Goal: Book appointment/travel/reservation

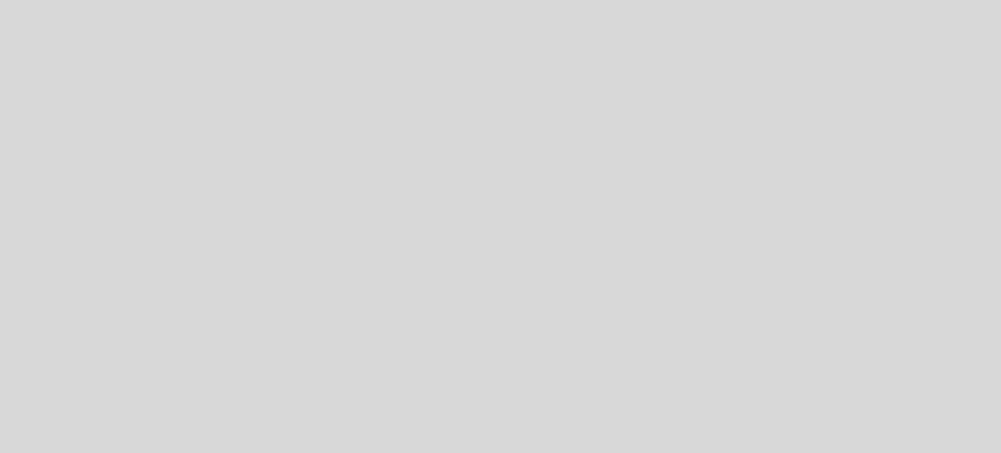
select select "es"
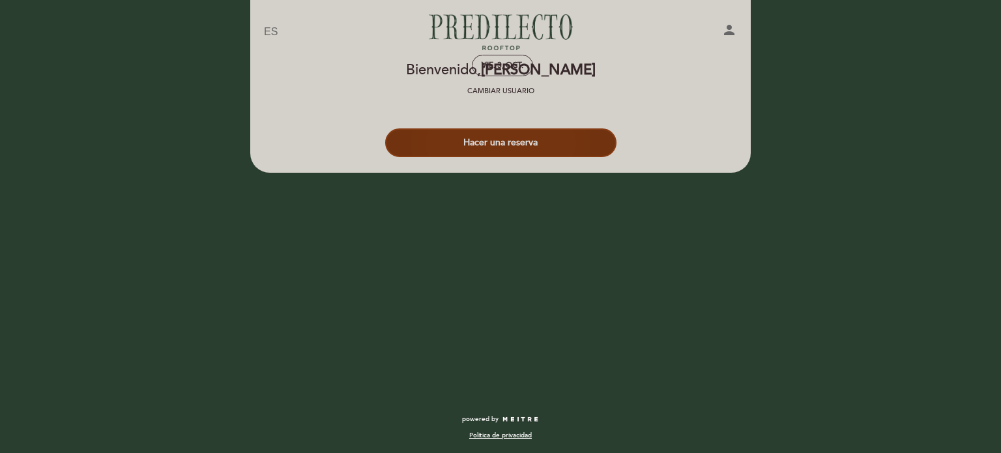
click at [490, 141] on button "Hacer una reserva" at bounding box center [500, 142] width 231 height 29
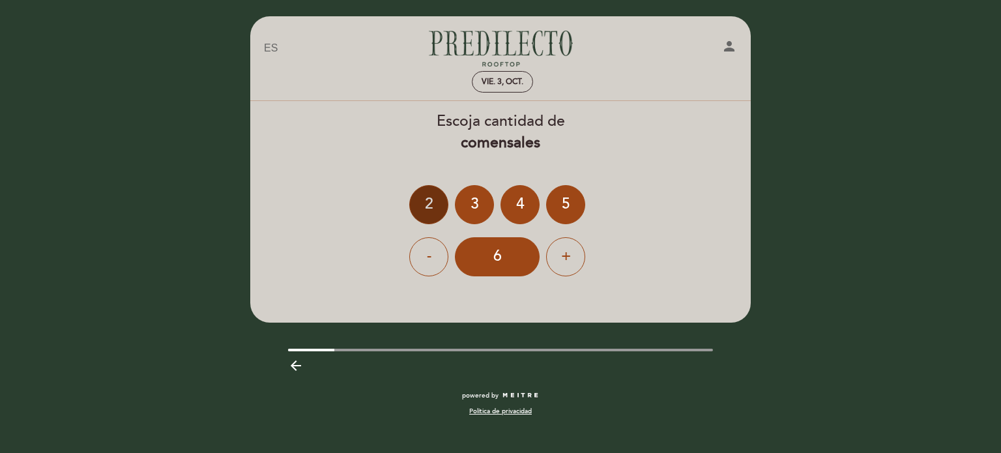
click at [428, 204] on div "2" at bounding box center [428, 204] width 39 height 39
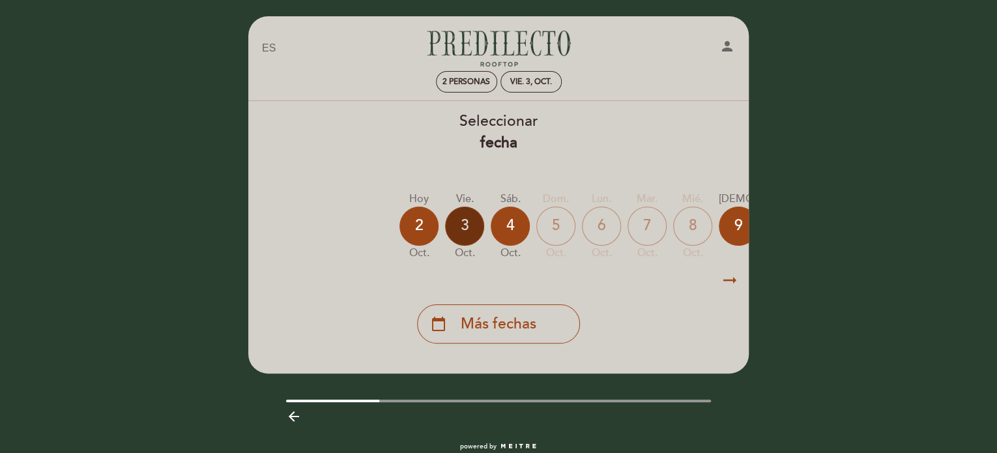
click at [468, 224] on div "3" at bounding box center [464, 226] width 39 height 39
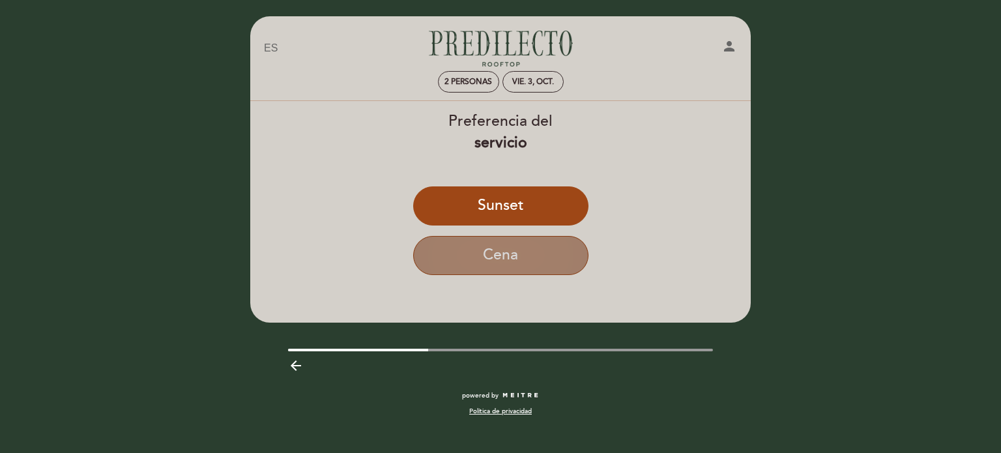
click at [497, 249] on button "Cena" at bounding box center [500, 255] width 175 height 39
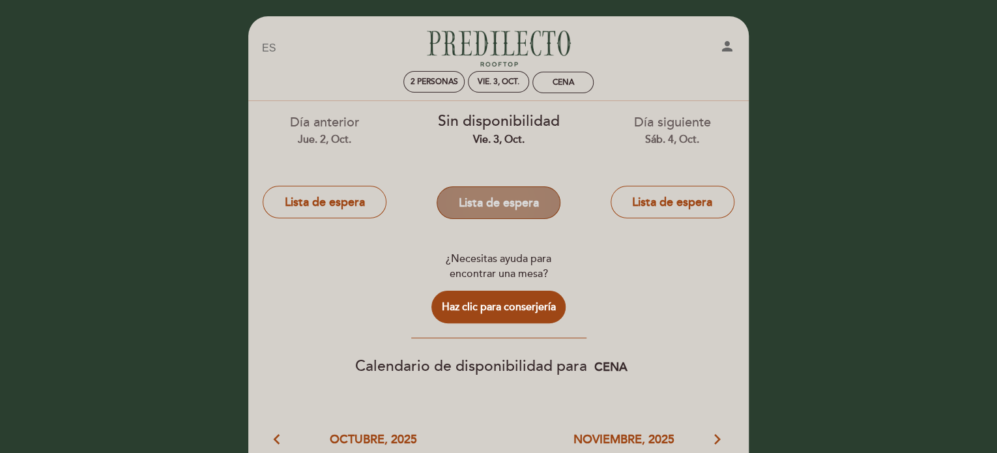
click at [471, 204] on button "Lista de espera" at bounding box center [499, 202] width 124 height 33
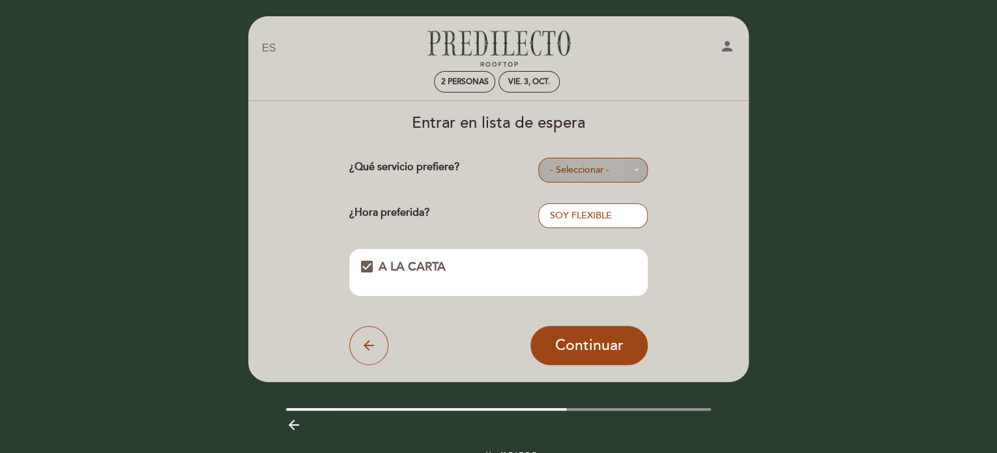
click at [571, 169] on span "- Seleccionar -" at bounding box center [592, 170] width 87 height 13
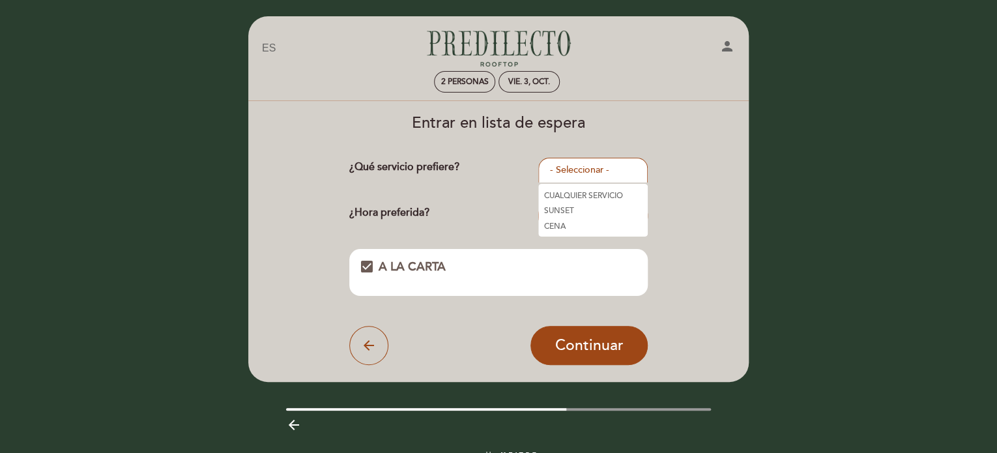
click at [567, 224] on link "CENA" at bounding box center [592, 226] width 109 height 16
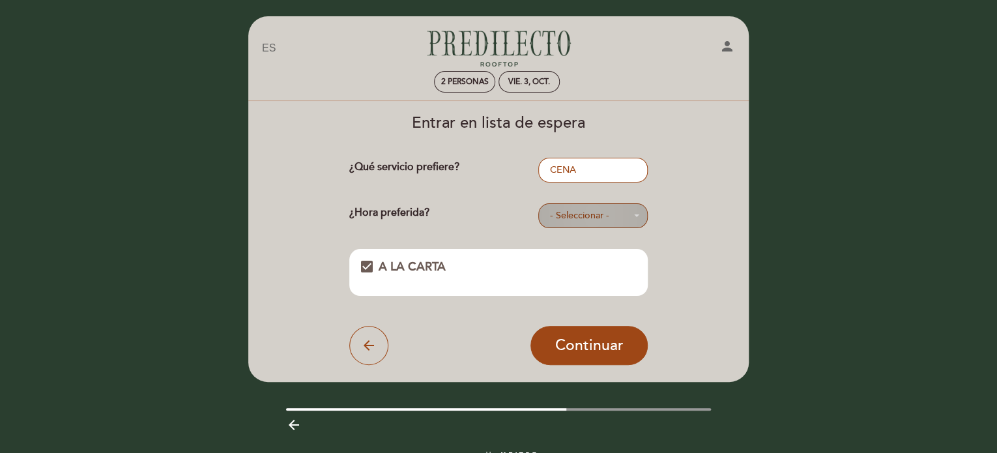
click at [564, 214] on span "- Seleccionar -" at bounding box center [592, 215] width 87 height 13
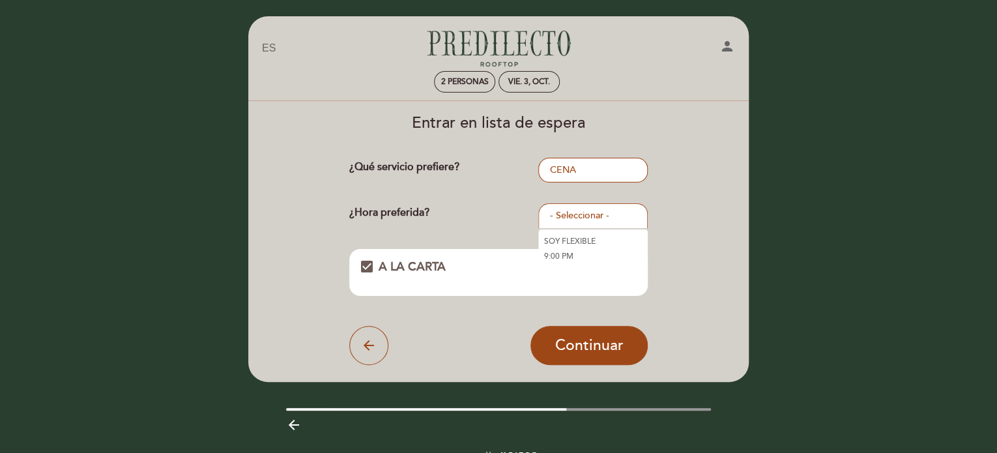
click at [560, 239] on link "SOY FLEXIBLE" at bounding box center [592, 241] width 109 height 16
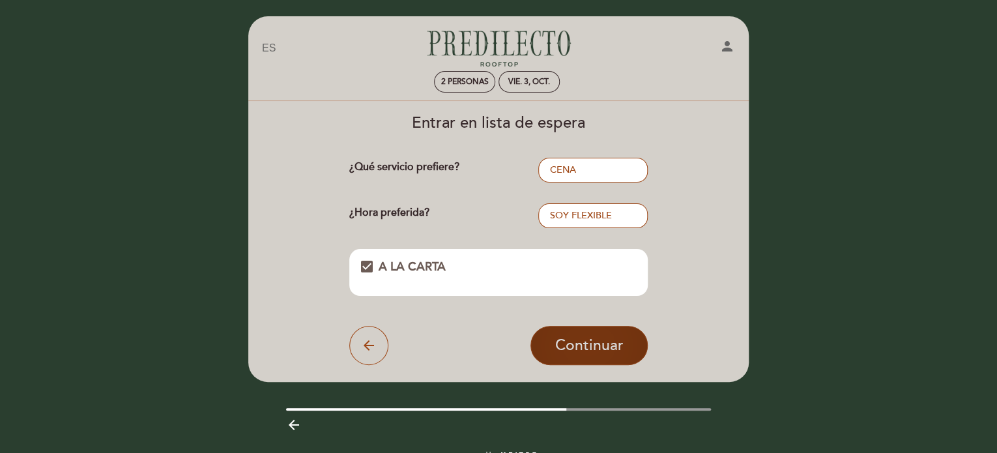
click at [594, 340] on span "Continuar" at bounding box center [589, 345] width 68 height 18
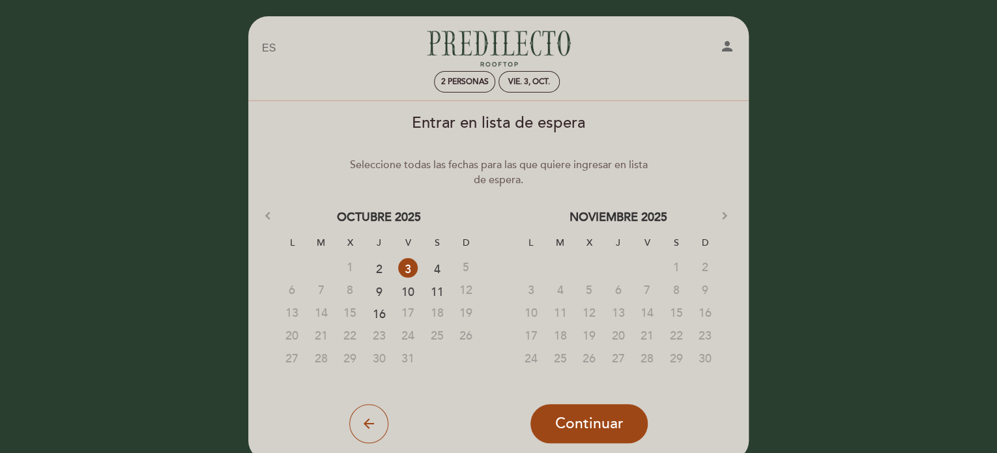
click at [586, 401] on div "DEMASIADAS FECHAS SELECCIONADAS. MÁXIMO DE FECHAS ES 10. arrow_back Continuar" at bounding box center [498, 408] width 299 height 69
click at [594, 415] on span "Continuar" at bounding box center [589, 424] width 68 height 18
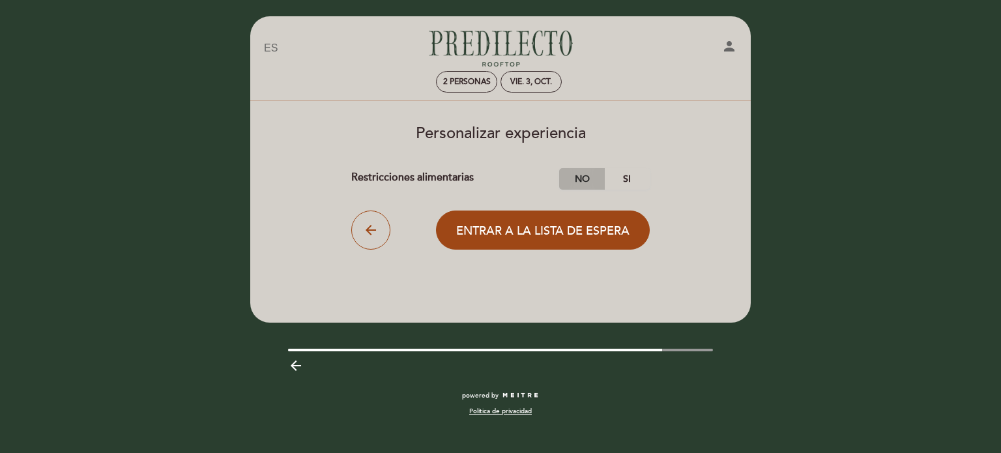
click at [585, 173] on label "No" at bounding box center [582, 179] width 46 height 22
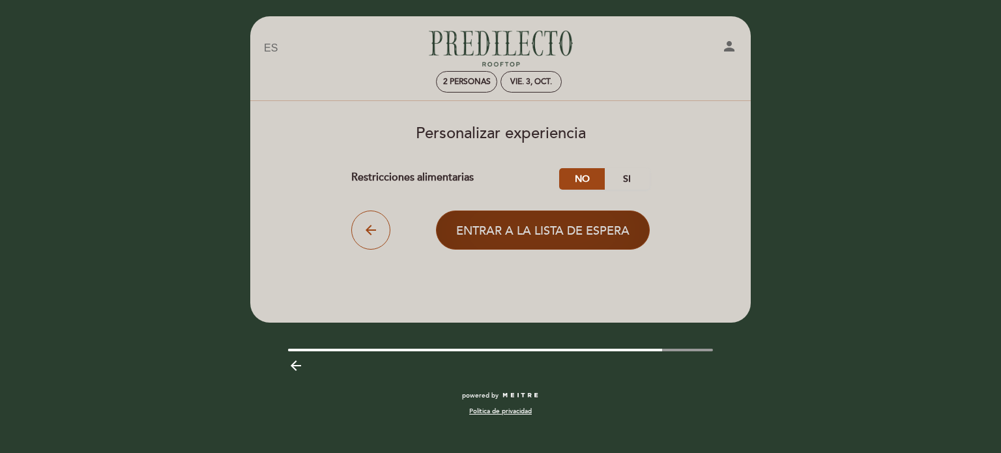
click at [563, 234] on span "Entrar a la lista de espera" at bounding box center [542, 231] width 173 height 14
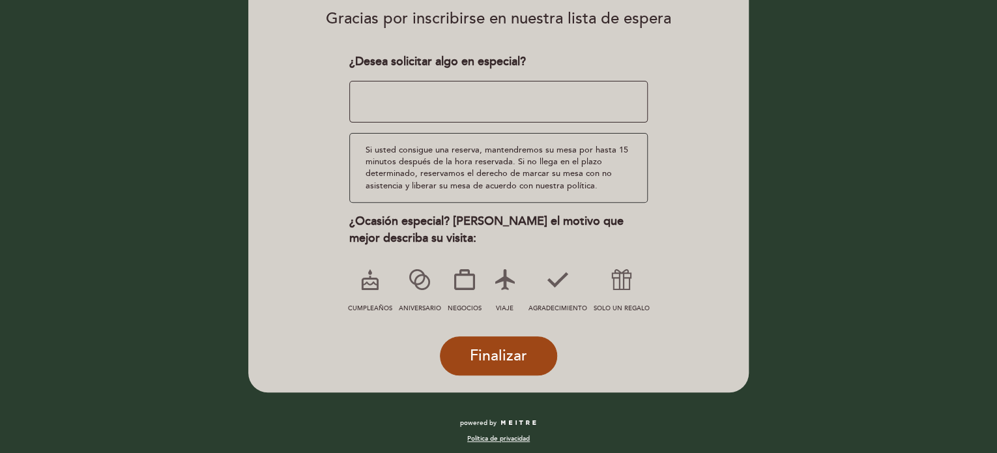
scroll to position [153, 0]
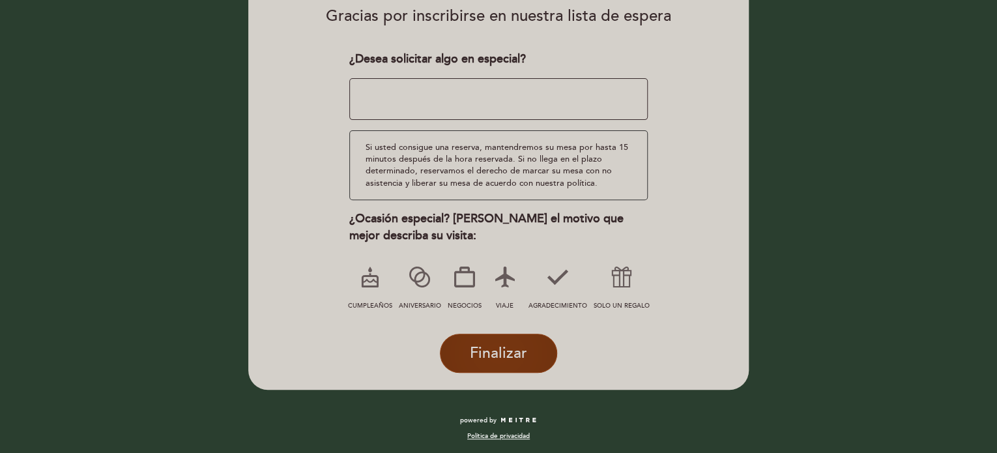
click at [510, 344] on span "Finalizar" at bounding box center [498, 353] width 57 height 18
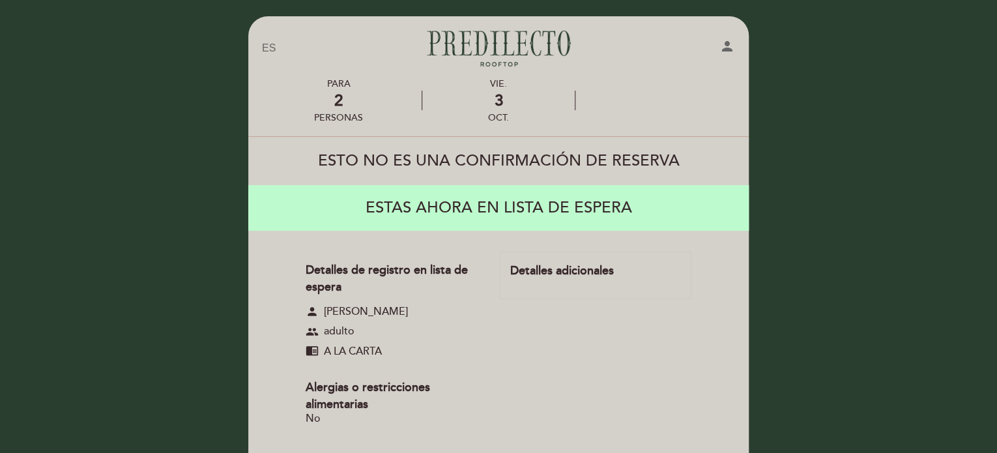
scroll to position [183, 0]
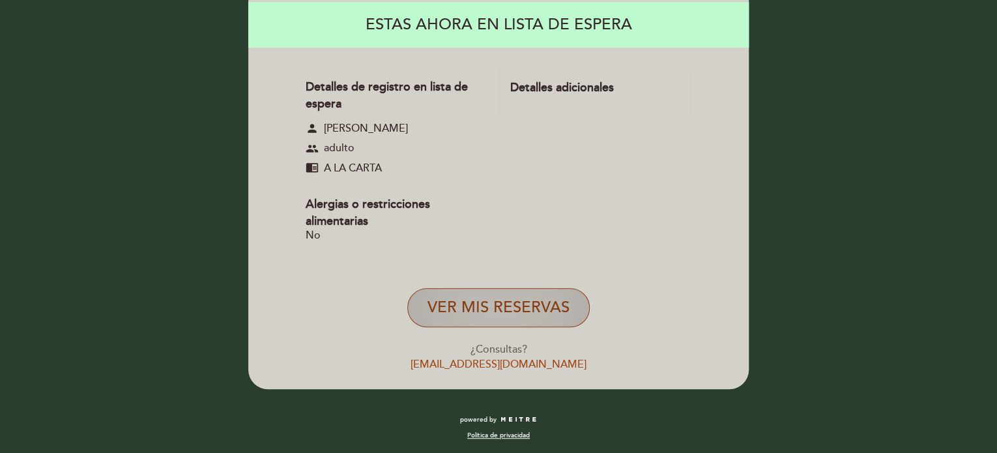
click at [469, 294] on button "VER MIS RESERVAS" at bounding box center [498, 307] width 182 height 39
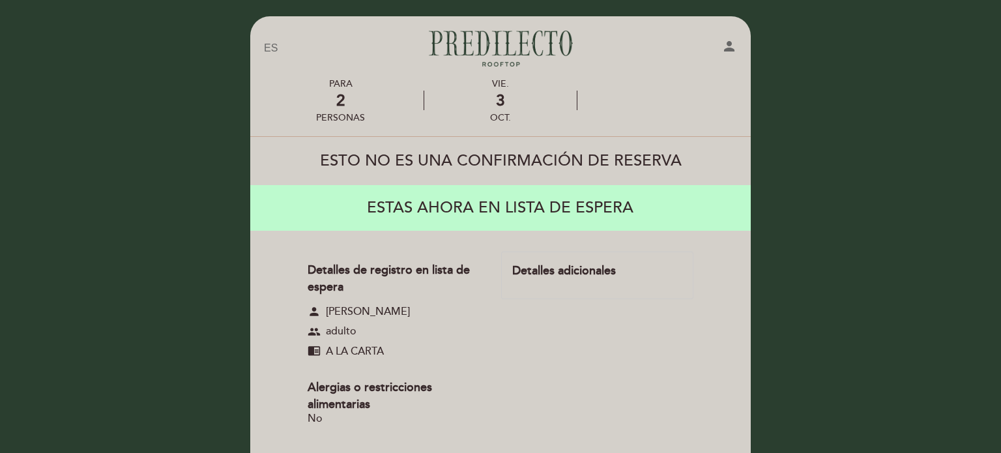
select select "es"
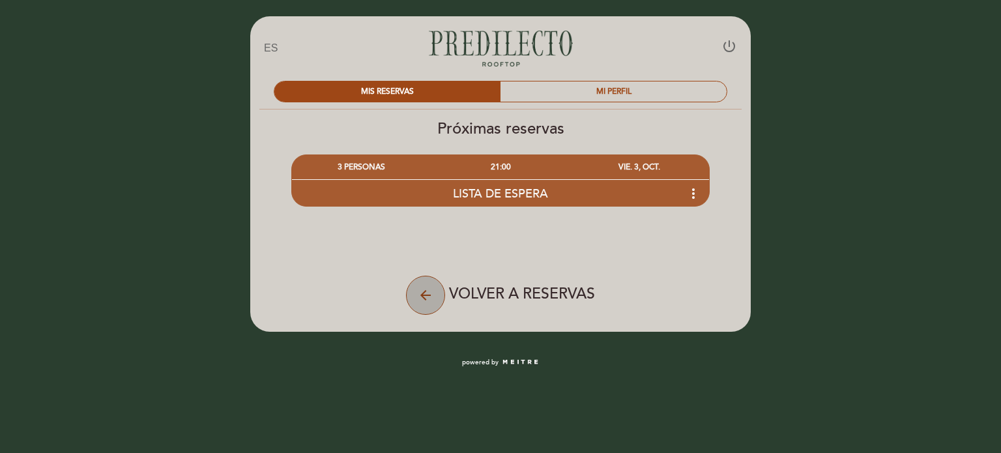
click at [429, 299] on icon "arrow_back" at bounding box center [426, 295] width 16 height 16
select select "es"
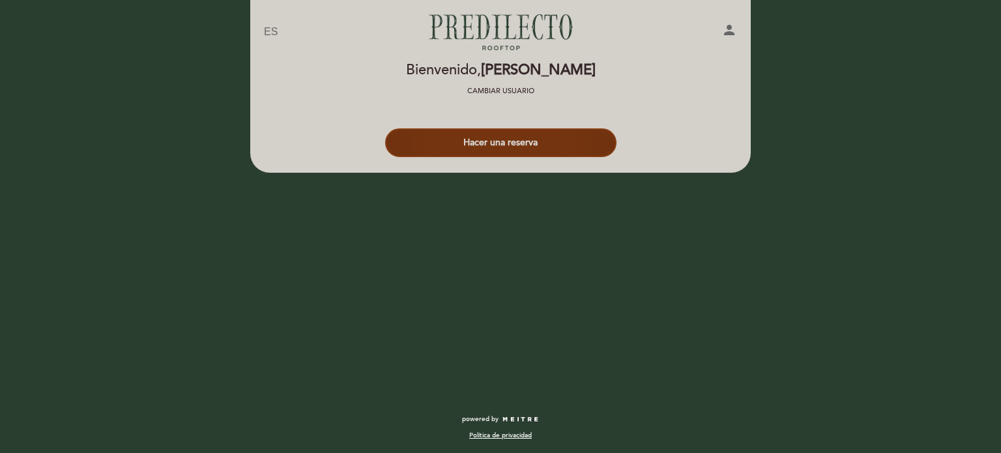
click at [448, 141] on button "Hacer una reserva" at bounding box center [500, 142] width 231 height 29
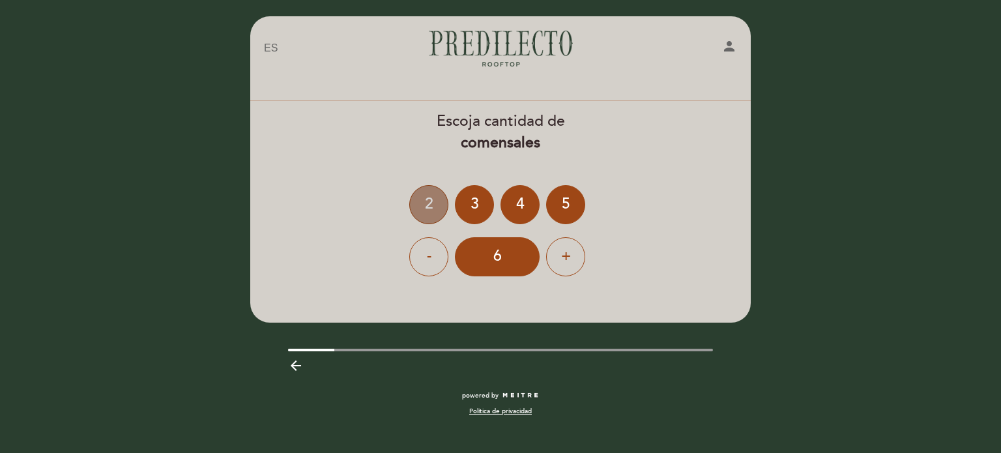
click at [428, 205] on div "2" at bounding box center [428, 204] width 39 height 39
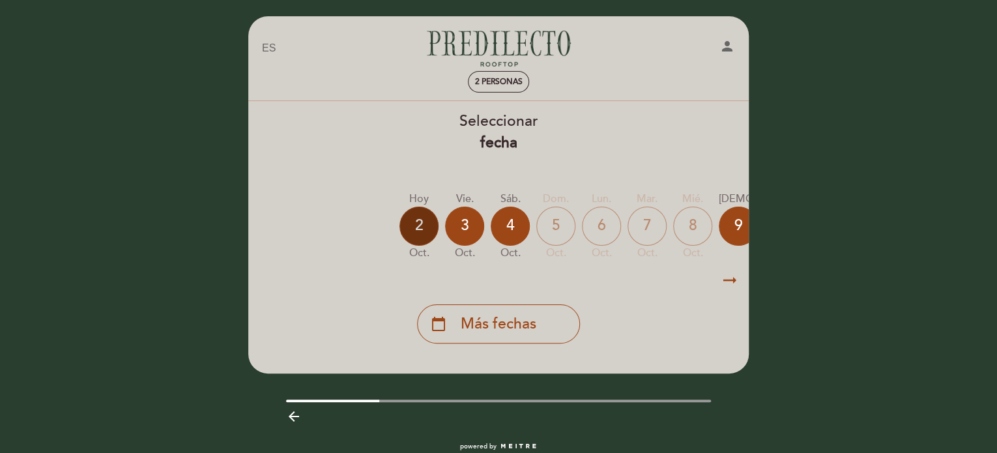
click at [419, 219] on div "2" at bounding box center [419, 226] width 39 height 39
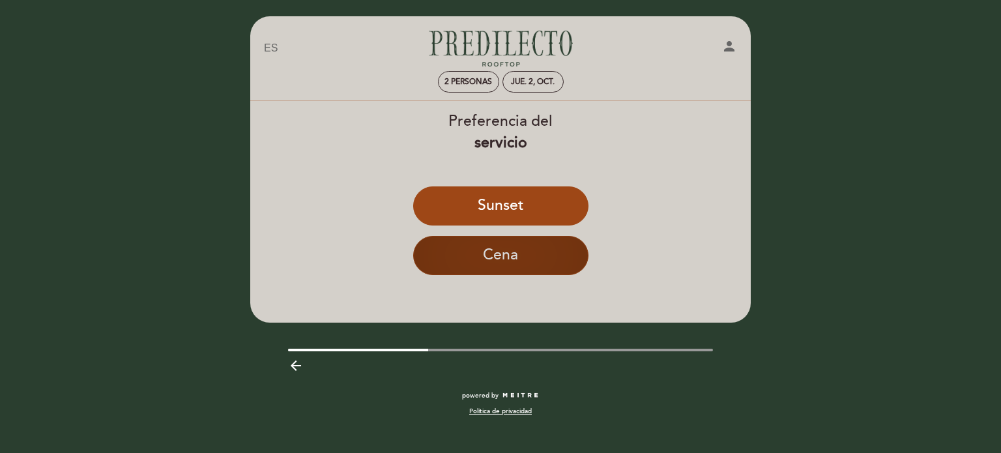
click at [476, 256] on button "Cena" at bounding box center [500, 255] width 175 height 39
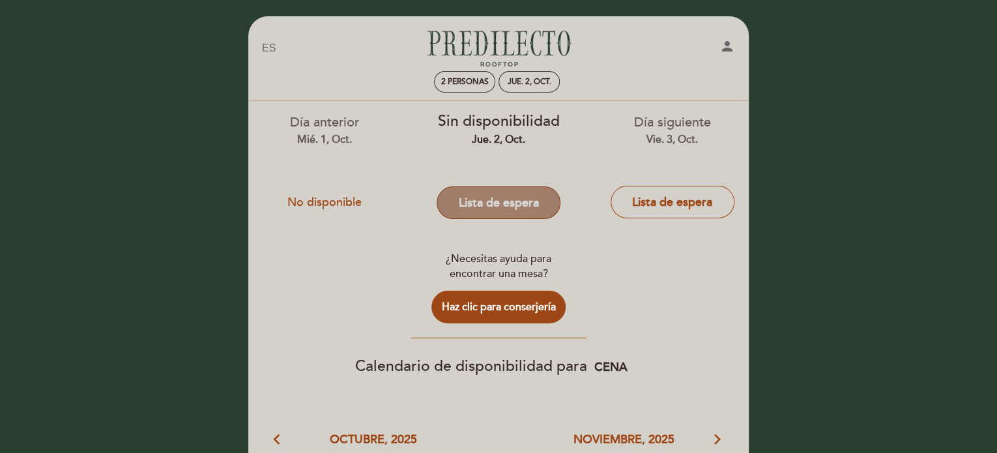
click at [473, 194] on button "Lista de espera" at bounding box center [499, 202] width 124 height 33
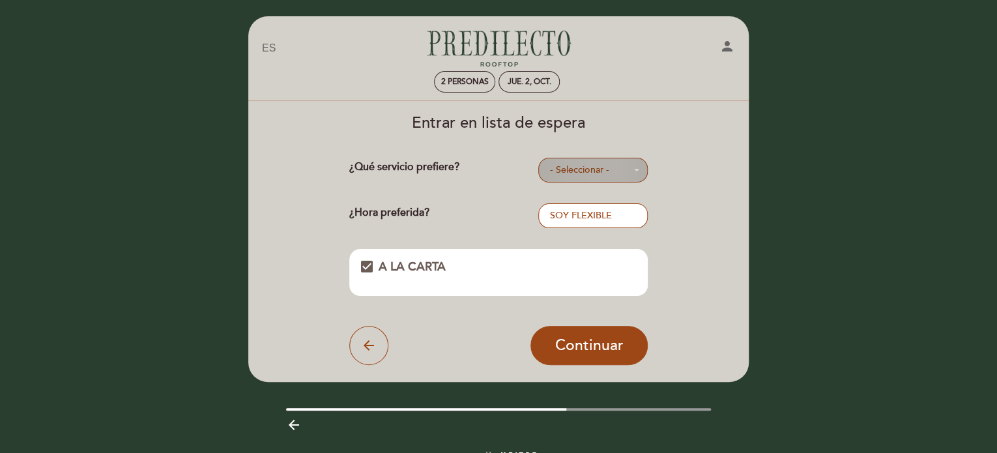
click at [578, 169] on span "- Seleccionar -" at bounding box center [592, 170] width 87 height 13
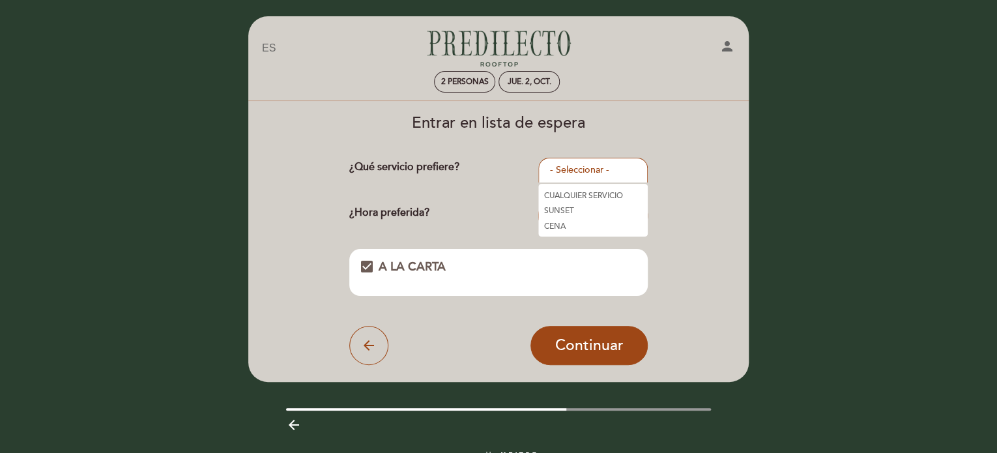
click at [574, 190] on link "CUALQUIER SERVICIO" at bounding box center [592, 196] width 109 height 16
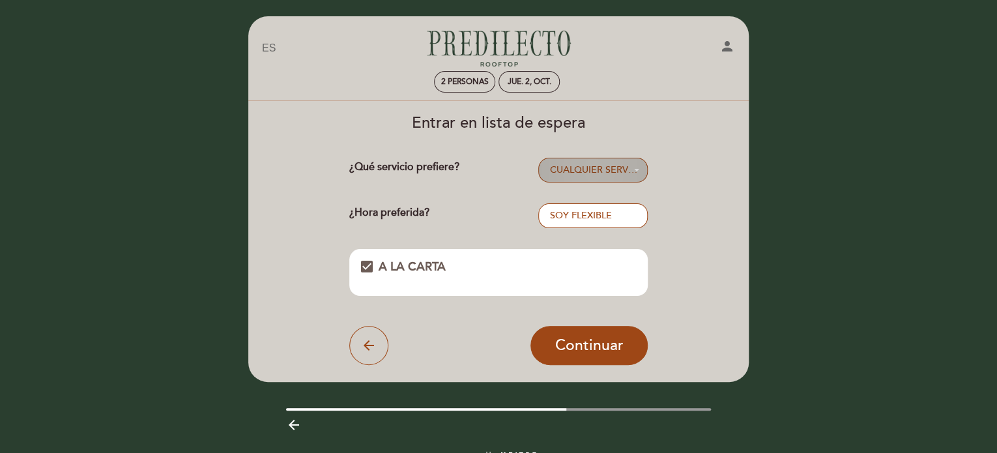
click at [564, 161] on button "CUALQUIER SERVICIO - Seleccionar -" at bounding box center [592, 170] width 109 height 25
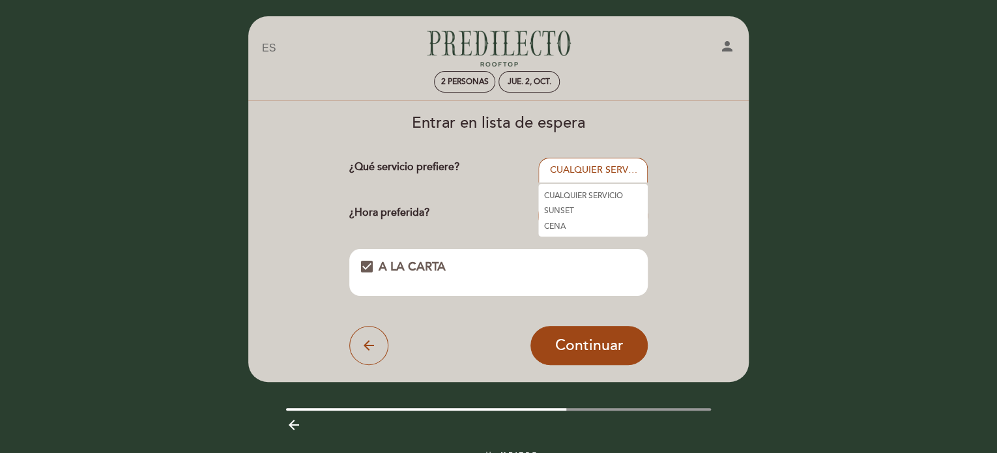
click at [560, 207] on link "SUNSET" at bounding box center [592, 211] width 109 height 16
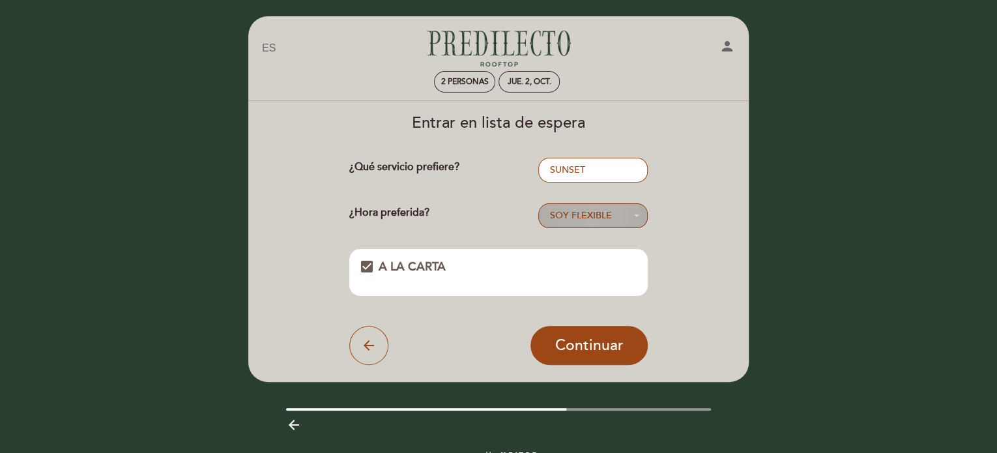
click at [583, 216] on span "SOY FLEXIBLE" at bounding box center [580, 215] width 62 height 11
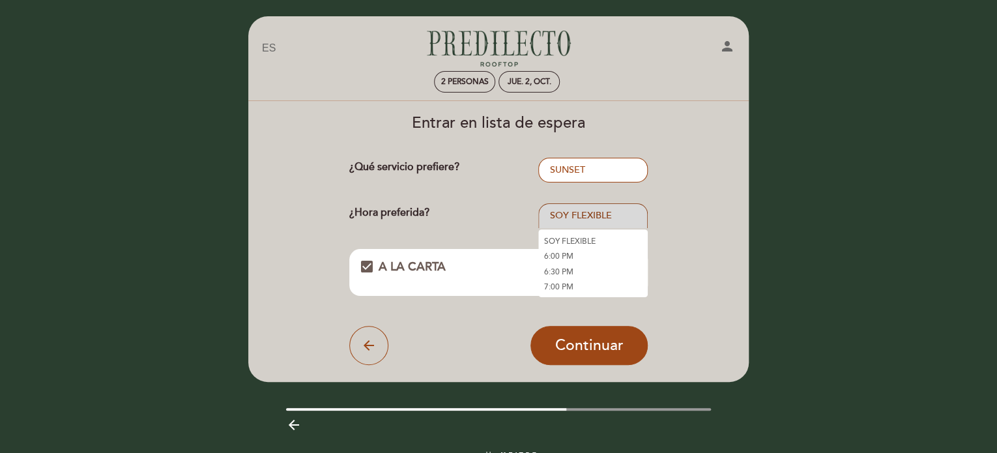
click at [583, 216] on span "SOY FLEXIBLE" at bounding box center [580, 215] width 62 height 11
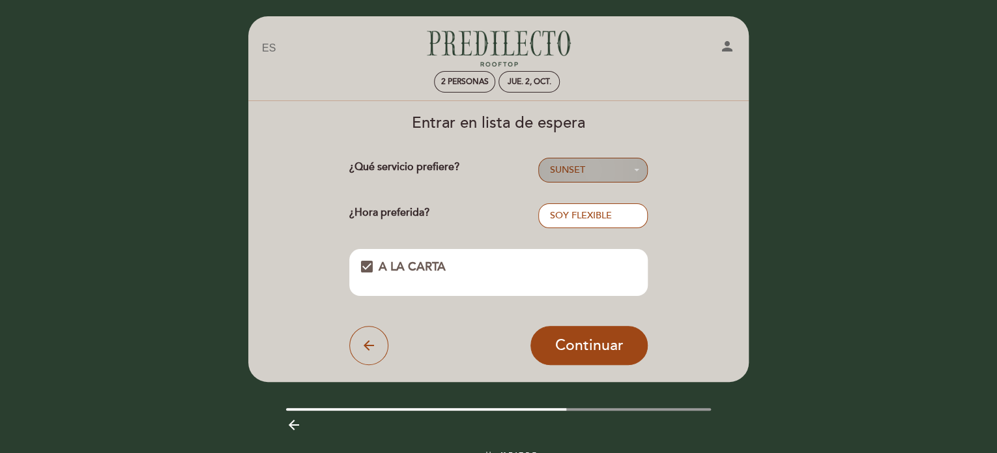
click at [574, 169] on span "SUNSET" at bounding box center [566, 169] width 35 height 11
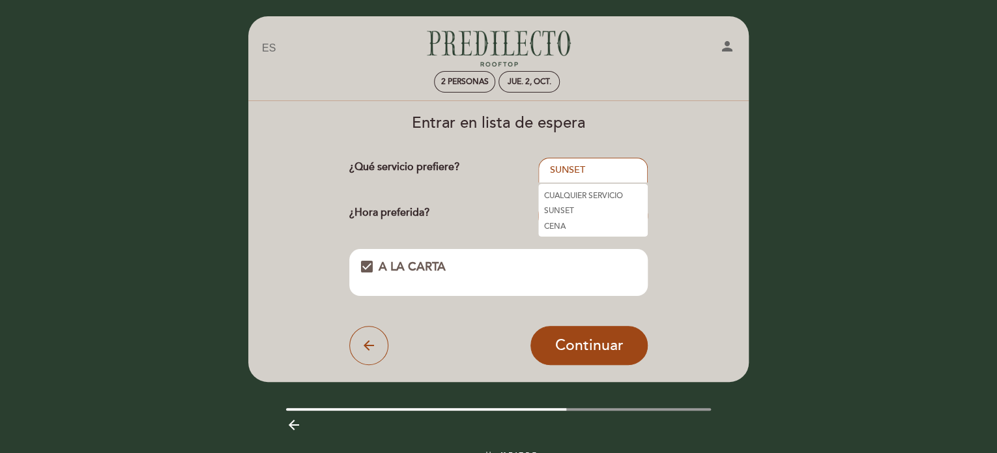
click at [555, 222] on link "CENA" at bounding box center [592, 226] width 109 height 16
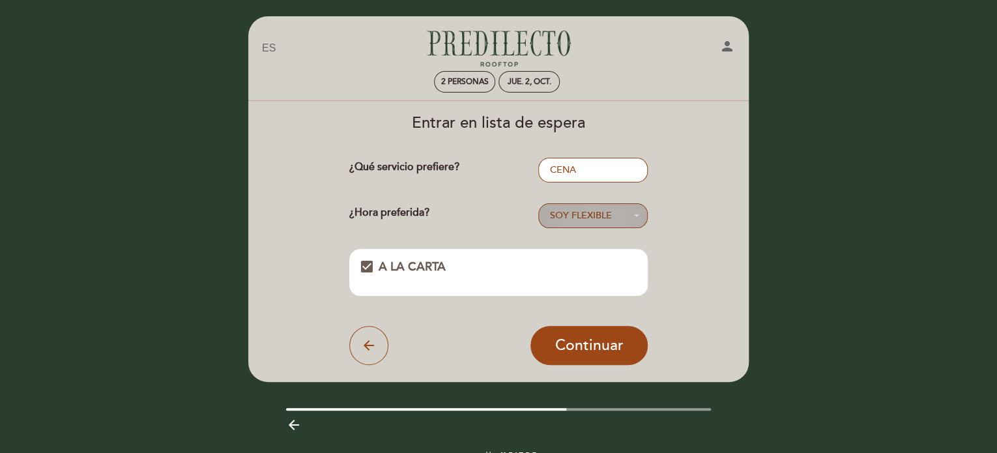
click at [571, 216] on span "SOY FLEXIBLE" at bounding box center [580, 215] width 62 height 11
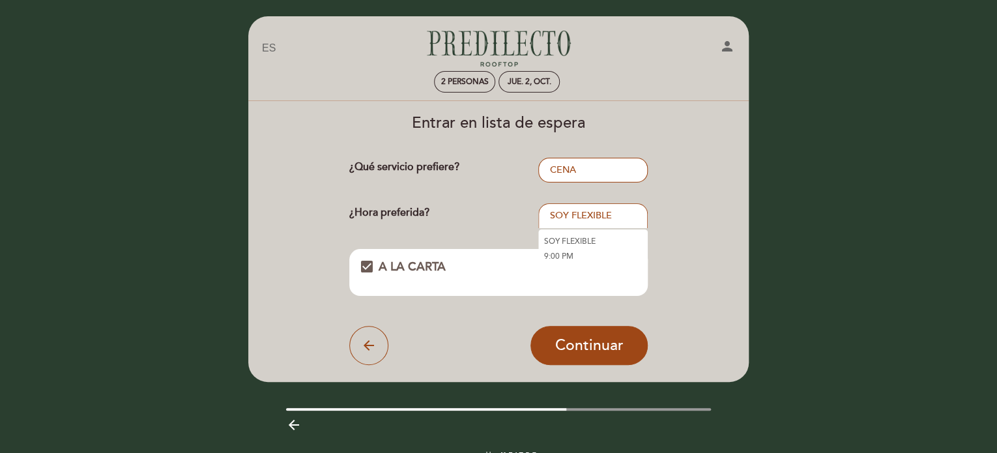
click at [555, 241] on link "SOY FLEXIBLE" at bounding box center [592, 241] width 109 height 16
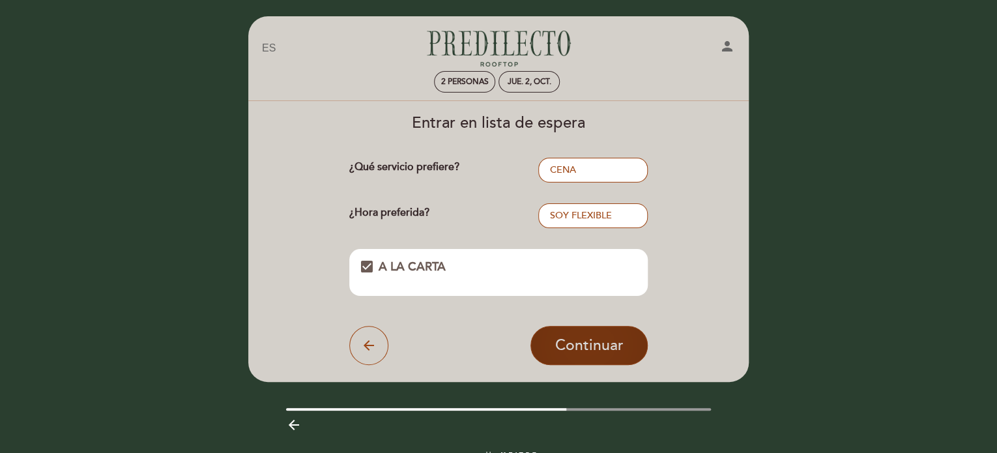
click at [577, 348] on span "Continuar" at bounding box center [589, 345] width 68 height 18
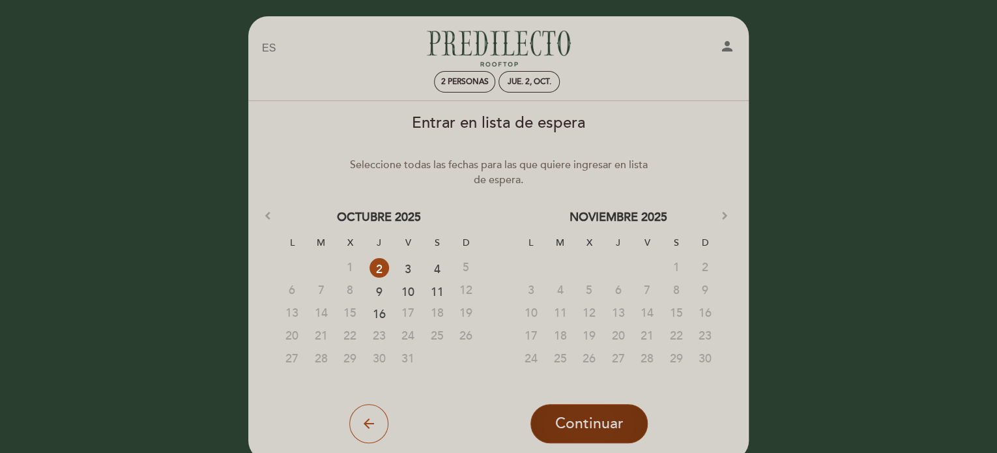
click at [617, 416] on span "Continuar" at bounding box center [589, 424] width 68 height 18
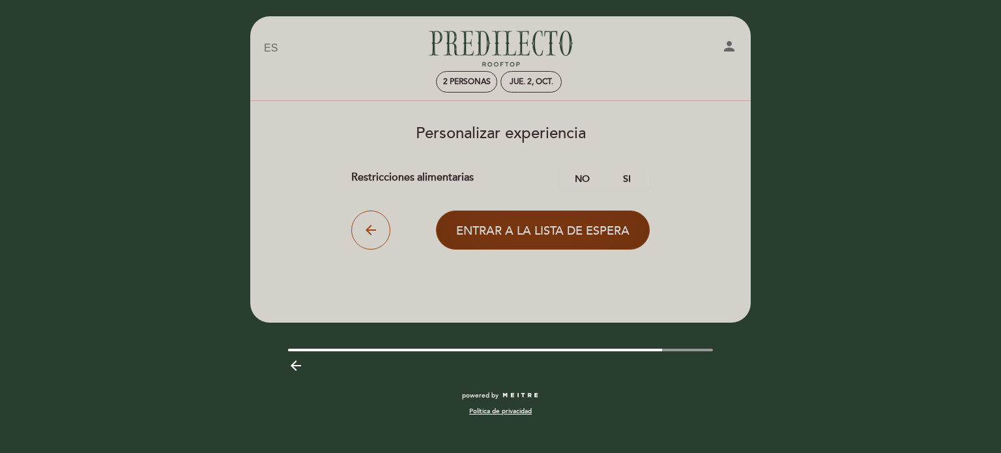
click at [545, 224] on span "Entrar a la lista de espera" at bounding box center [542, 231] width 173 height 14
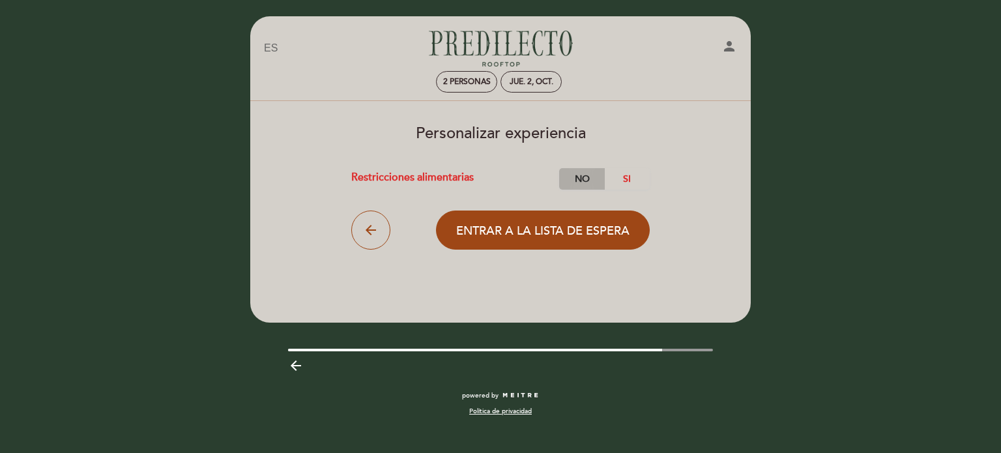
click at [583, 177] on label "No" at bounding box center [582, 179] width 46 height 22
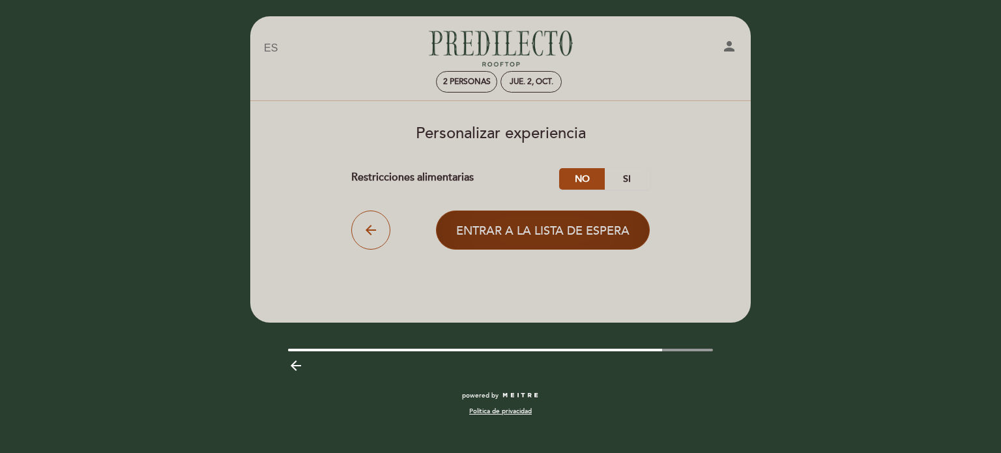
click at [565, 236] on span "Entrar a la lista de espera" at bounding box center [542, 231] width 173 height 14
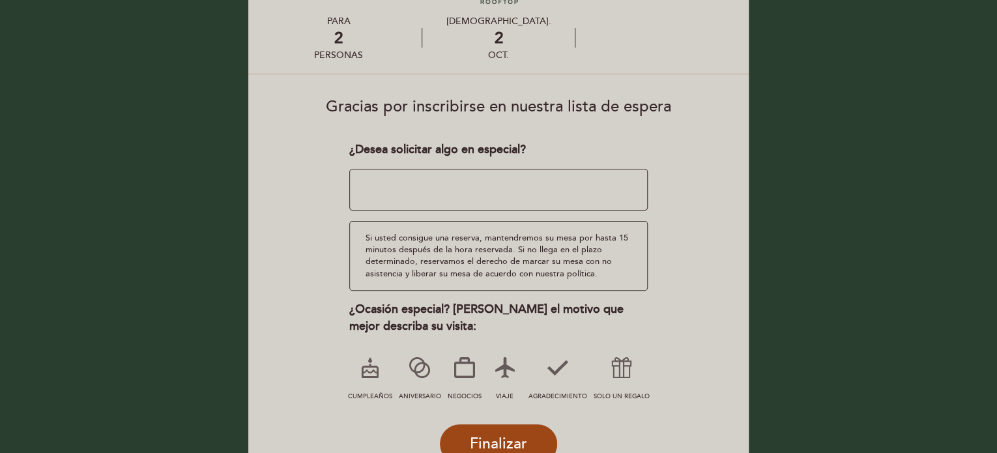
scroll to position [153, 0]
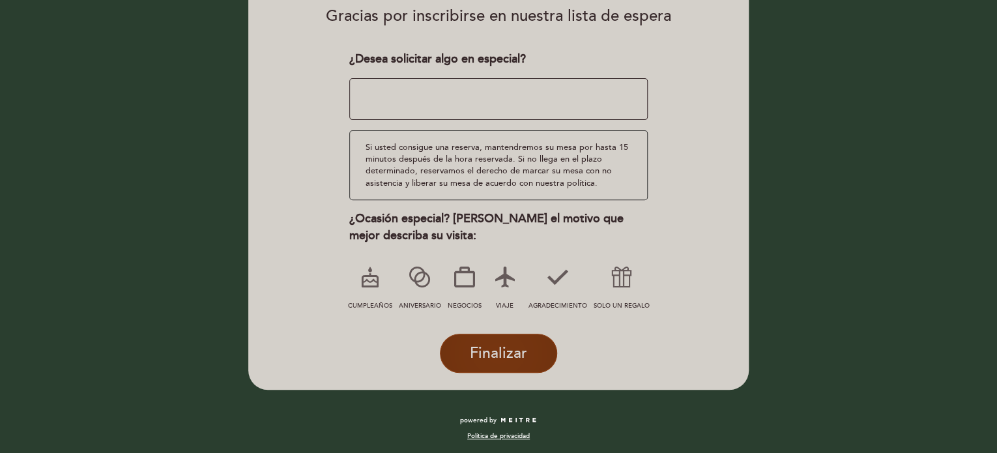
click at [532, 352] on button "Finalizar" at bounding box center [498, 353] width 117 height 39
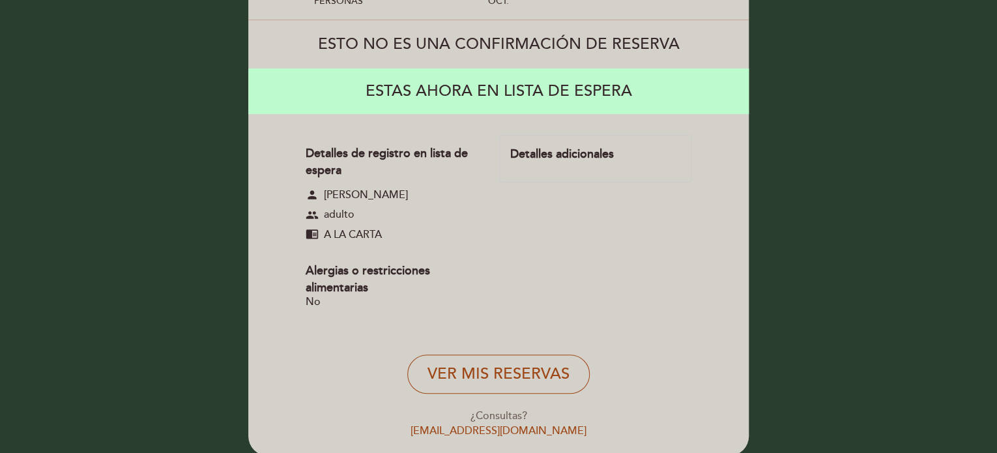
scroll to position [183, 0]
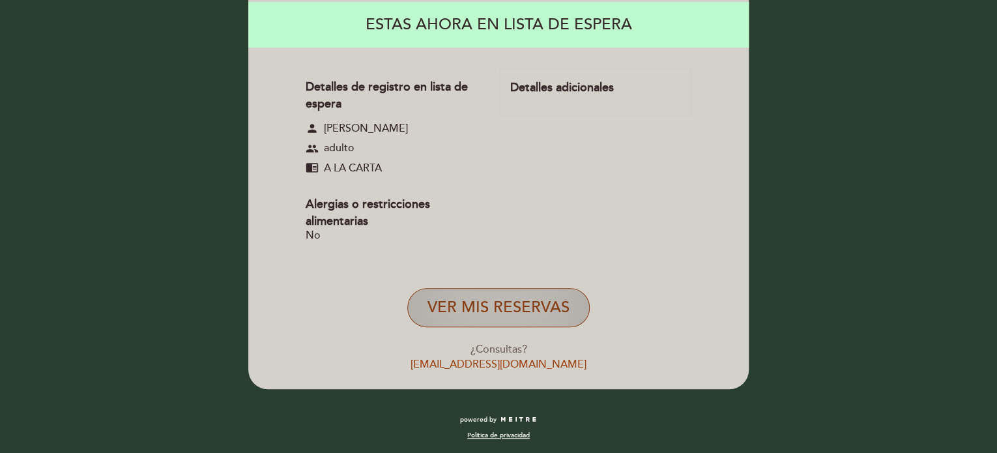
click at [474, 302] on button "VER MIS RESERVAS" at bounding box center [498, 307] width 182 height 39
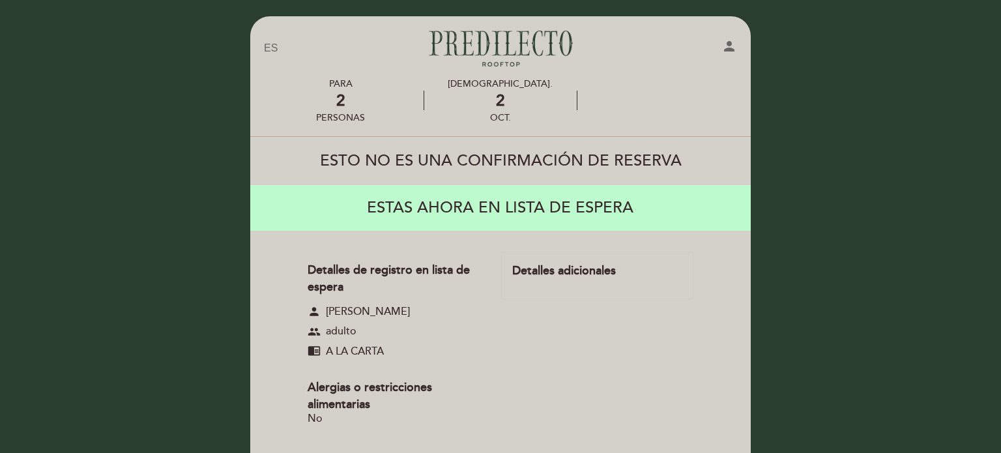
select select "es"
